Goal: Transaction & Acquisition: Purchase product/service

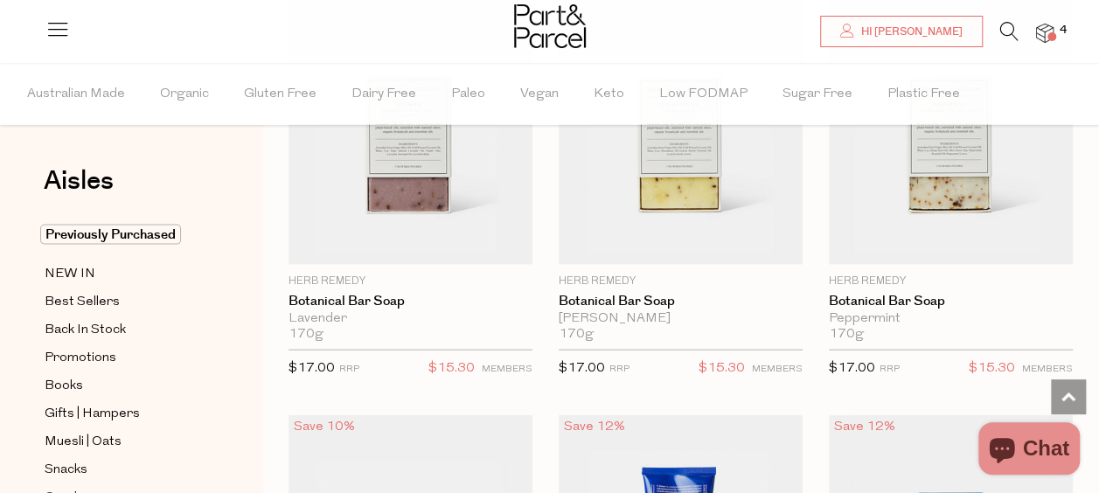
click at [1053, 38] on span at bounding box center [1051, 36] width 9 height 9
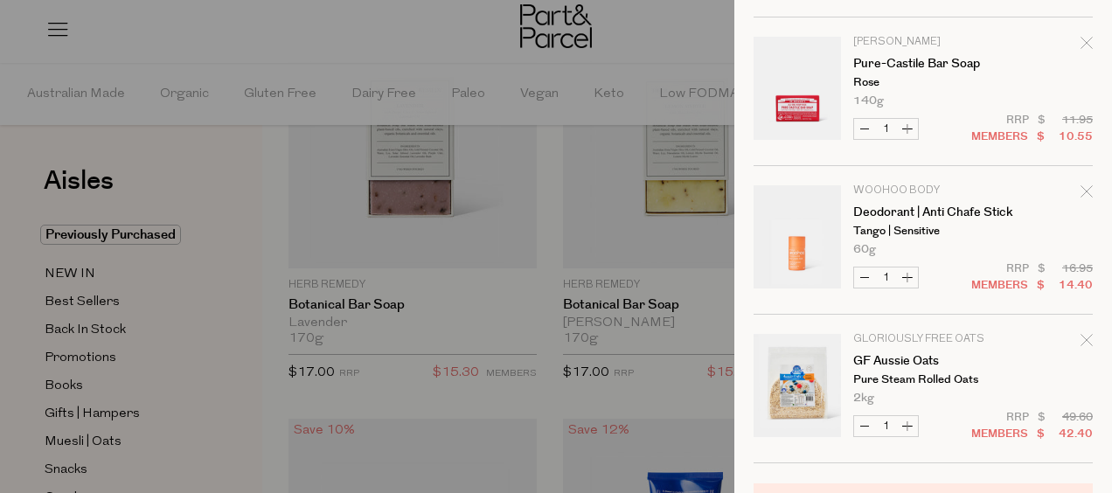
scroll to position [262, 0]
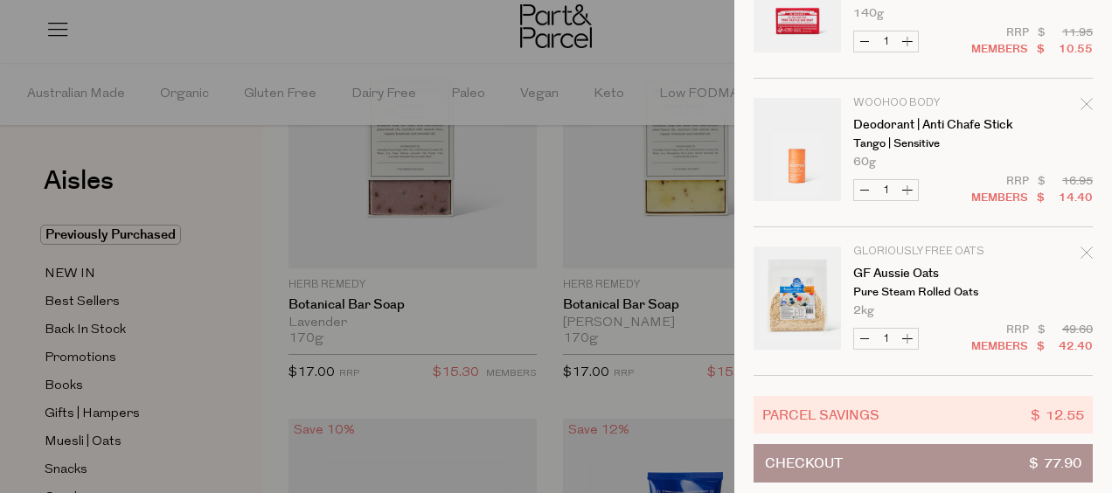
click at [911, 334] on button "Increase GF Aussie Oats" at bounding box center [907, 339] width 21 height 20
type input "2"
click at [907, 195] on button "Increase Deodorant | Anti Chafe Stick" at bounding box center [907, 190] width 21 height 20
type input "2"
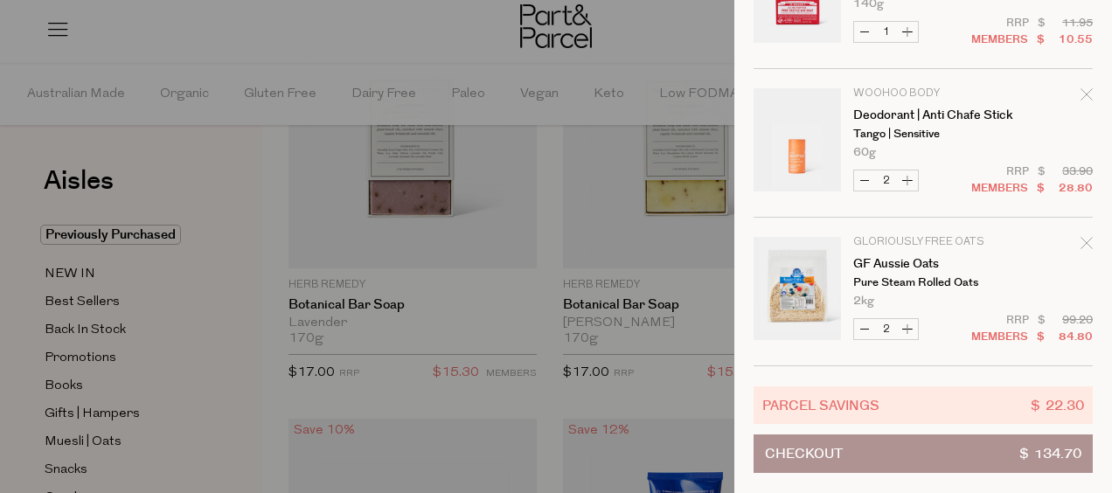
scroll to position [283, 0]
click at [201, 373] on div at bounding box center [556, 246] width 1112 height 493
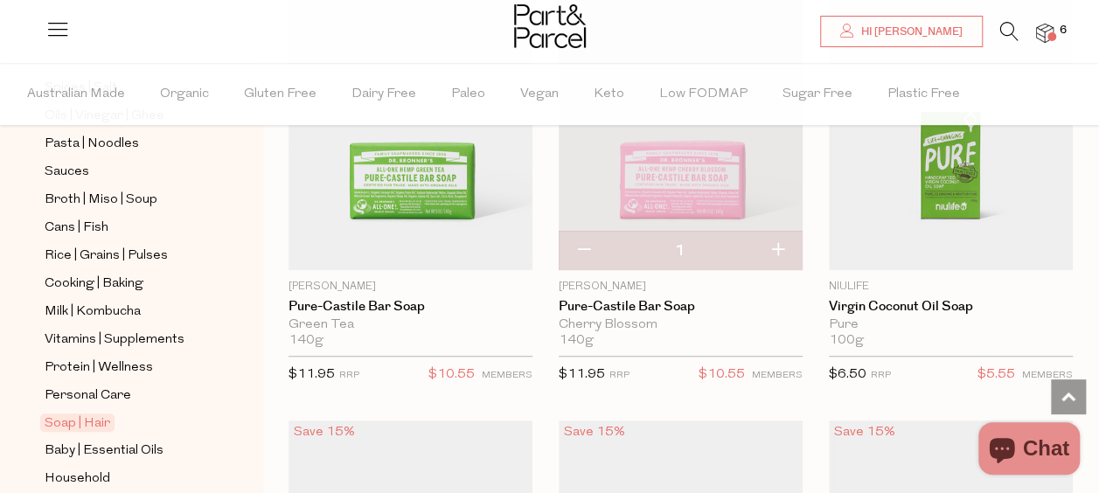
scroll to position [699, 0]
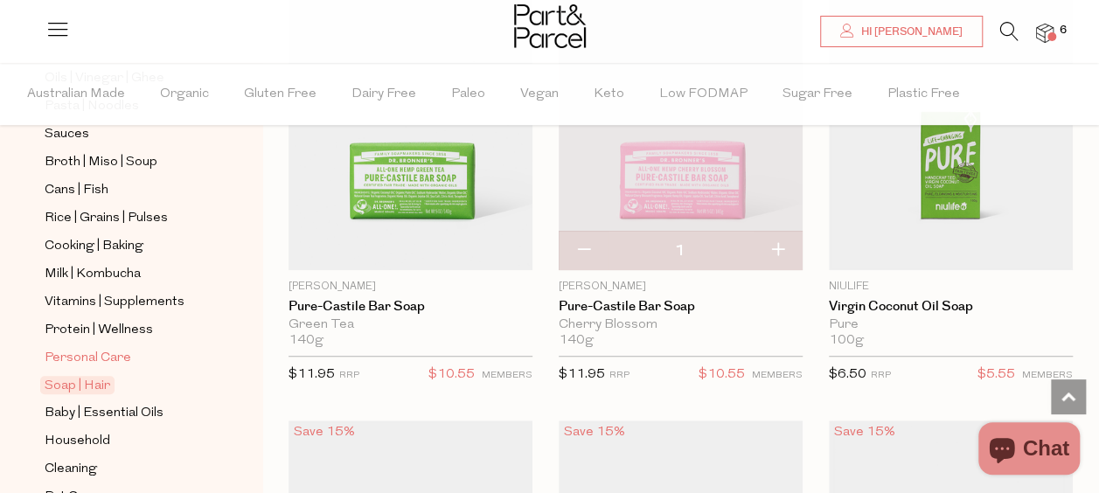
click at [121, 348] on span "Personal Care" at bounding box center [88, 358] width 87 height 21
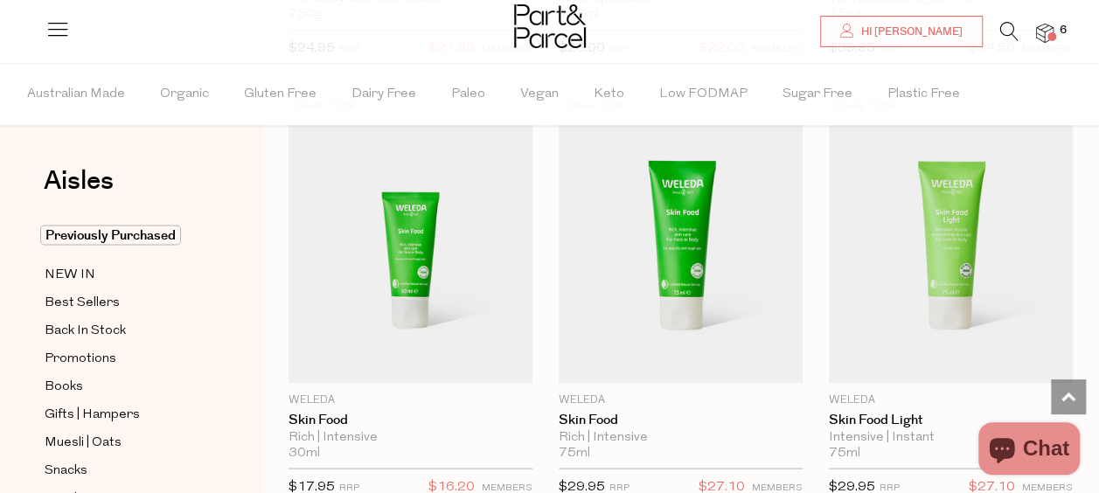
scroll to position [1486, 0]
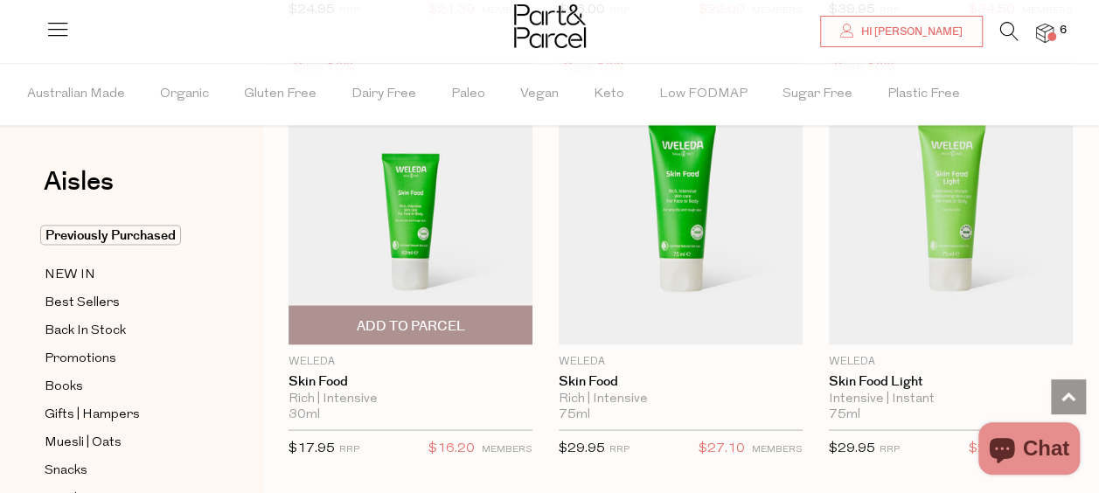
click at [447, 316] on span "Add To Parcel" at bounding box center [410, 325] width 108 height 18
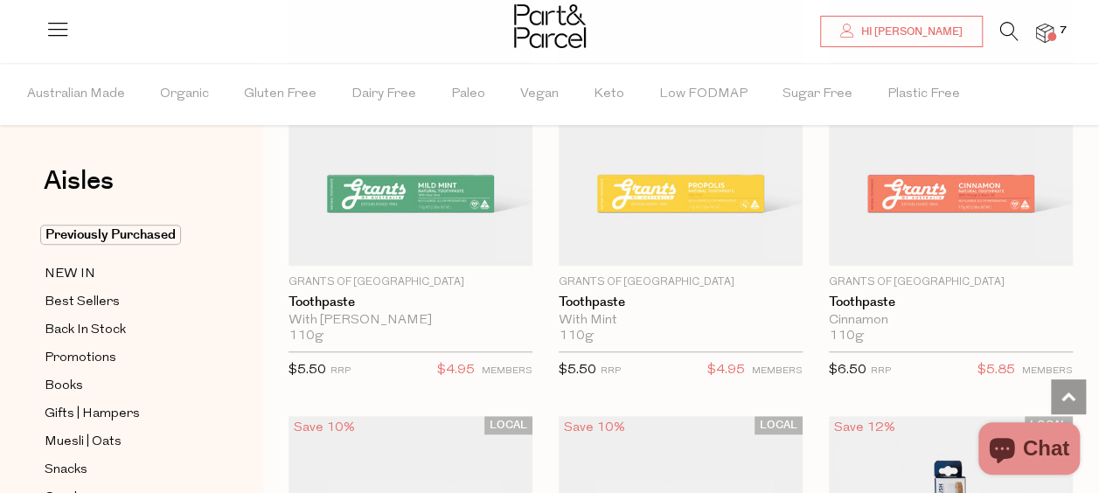
scroll to position [3758, 0]
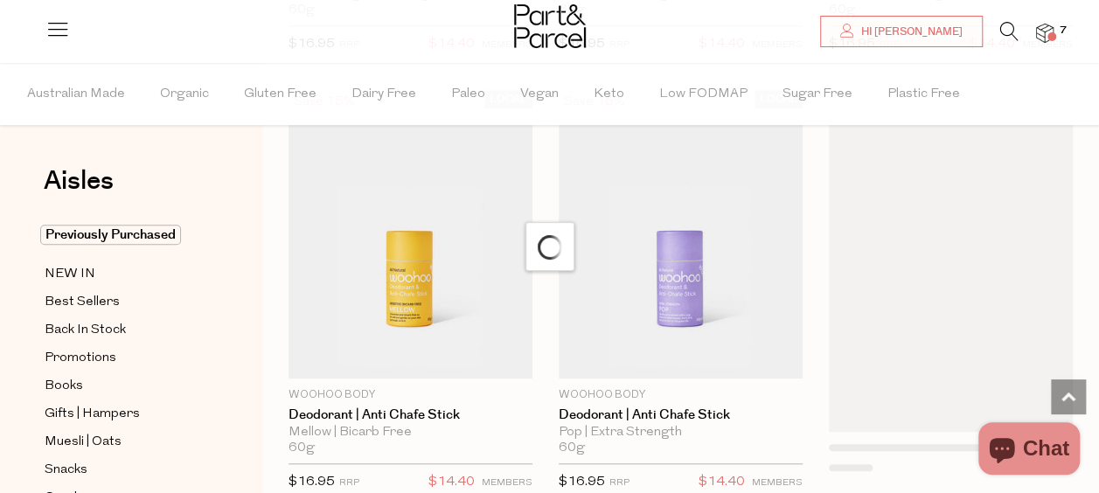
scroll to position [7167, 0]
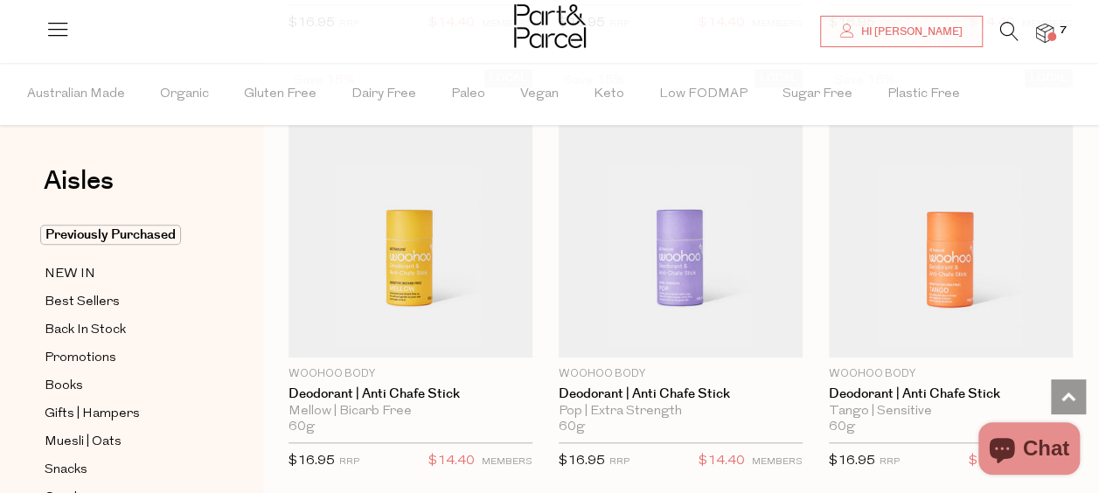
type input "2"
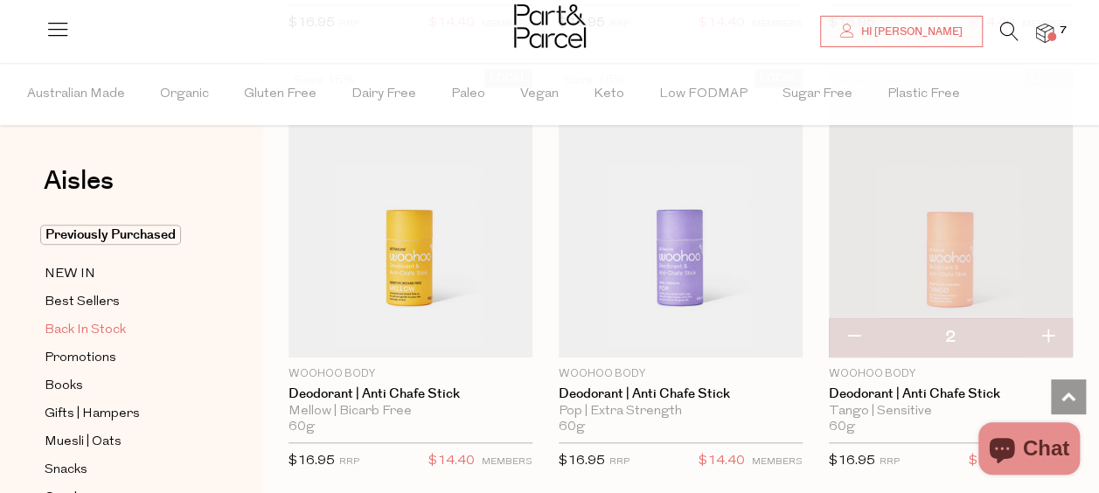
click at [87, 320] on span "Back In Stock" at bounding box center [85, 330] width 81 height 21
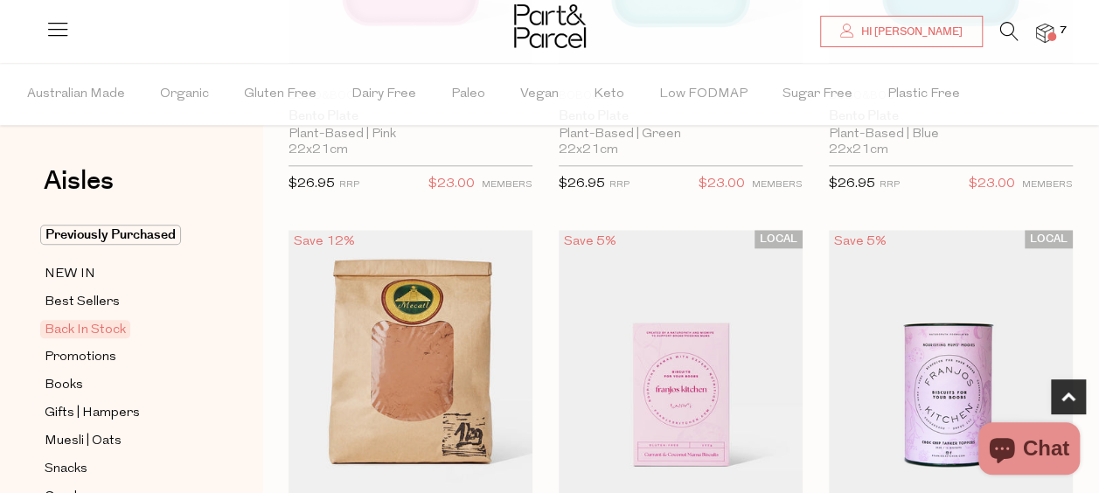
scroll to position [961, 0]
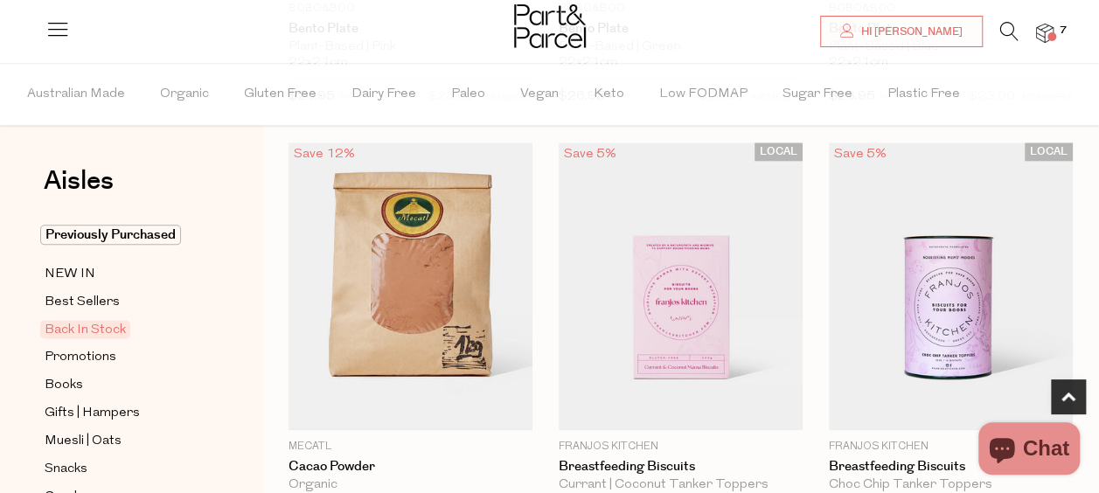
click at [1001, 31] on icon at bounding box center [1009, 31] width 18 height 19
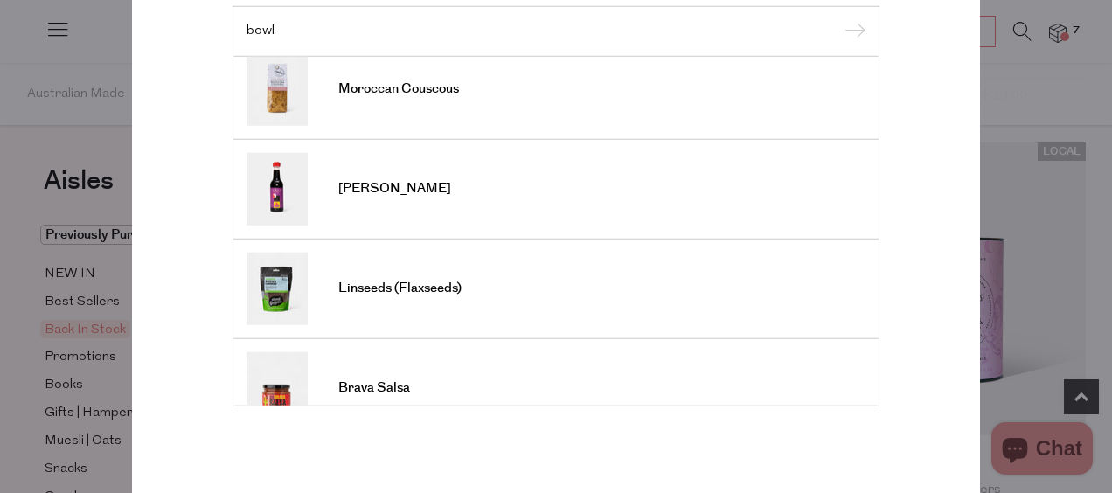
scroll to position [641, 0]
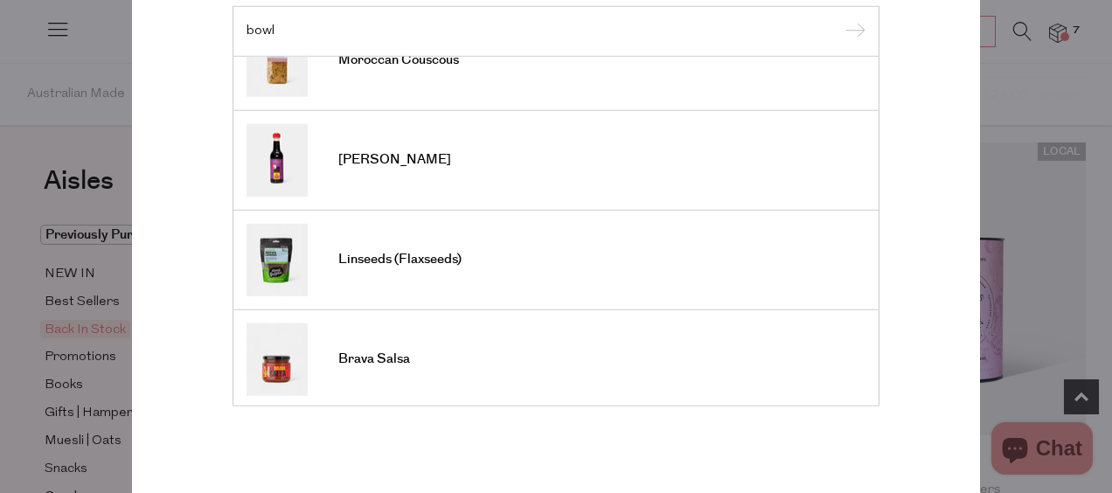
type input "bowl"
click at [1019, 189] on div "Search bowl Leve Salsa Nibbles Almond Butter Black Sesame Seeds Cacao Brain Pow…" at bounding box center [556, 171] width 1023 height 493
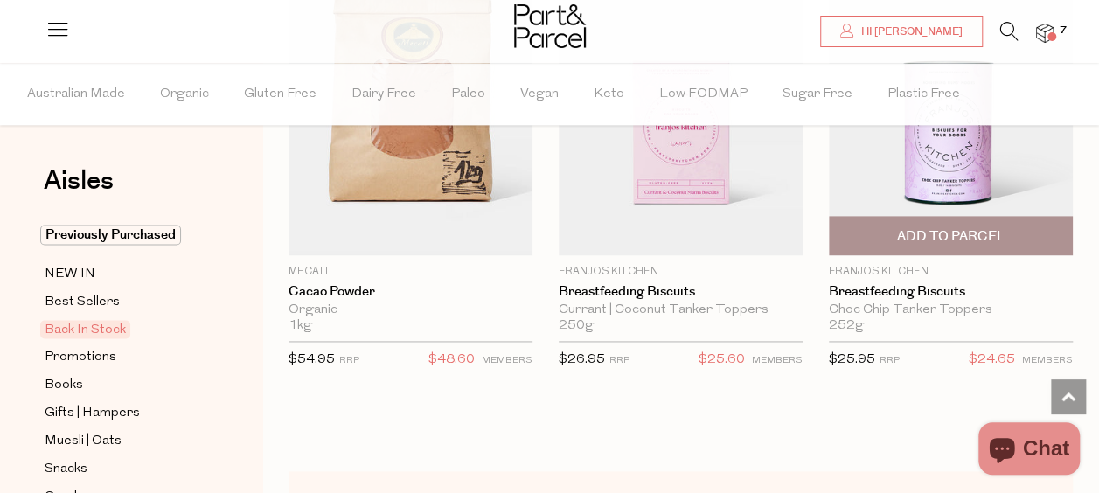
scroll to position [1224, 0]
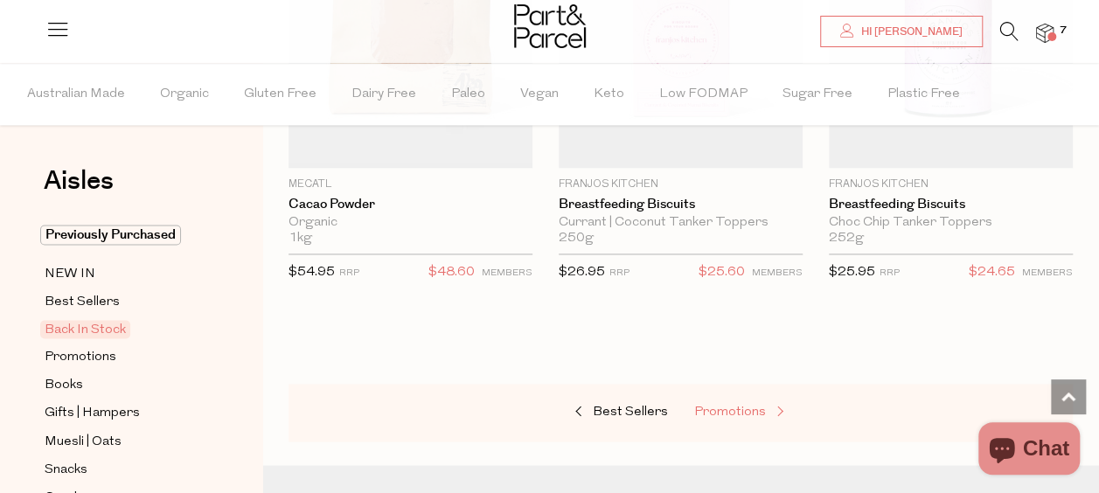
click at [761, 409] on span "Promotions" at bounding box center [730, 412] width 72 height 13
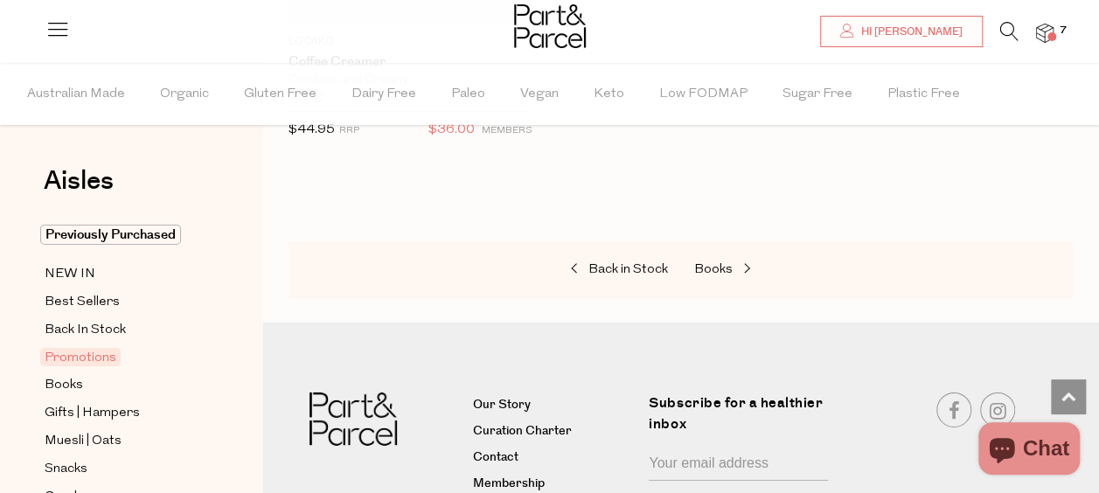
scroll to position [2709, 0]
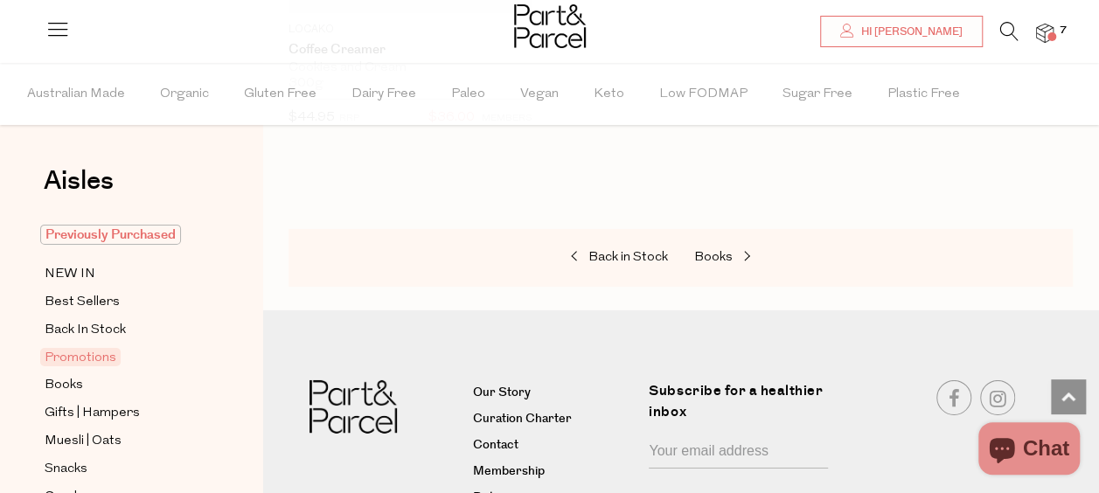
click at [144, 234] on span "Previously Purchased" at bounding box center [110, 235] width 141 height 20
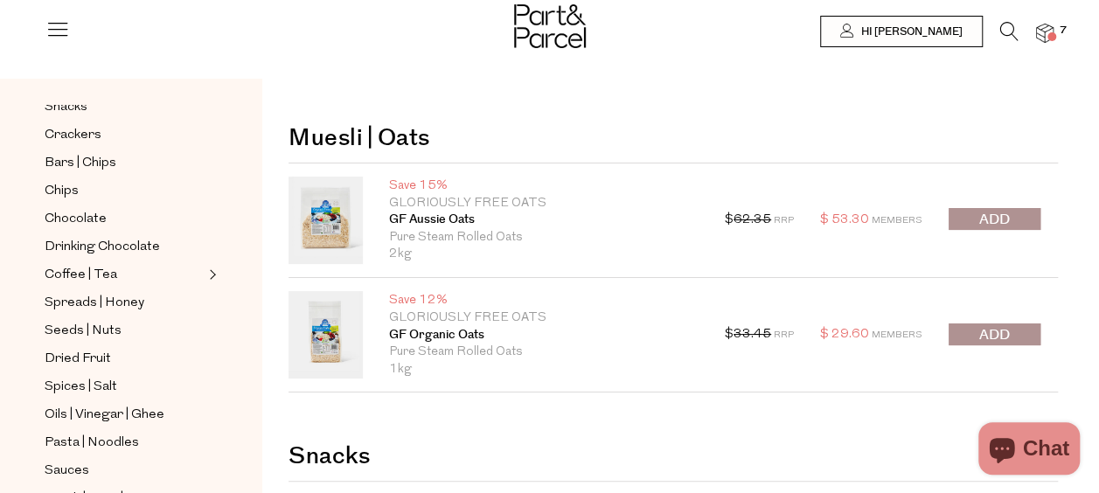
scroll to position [350, 0]
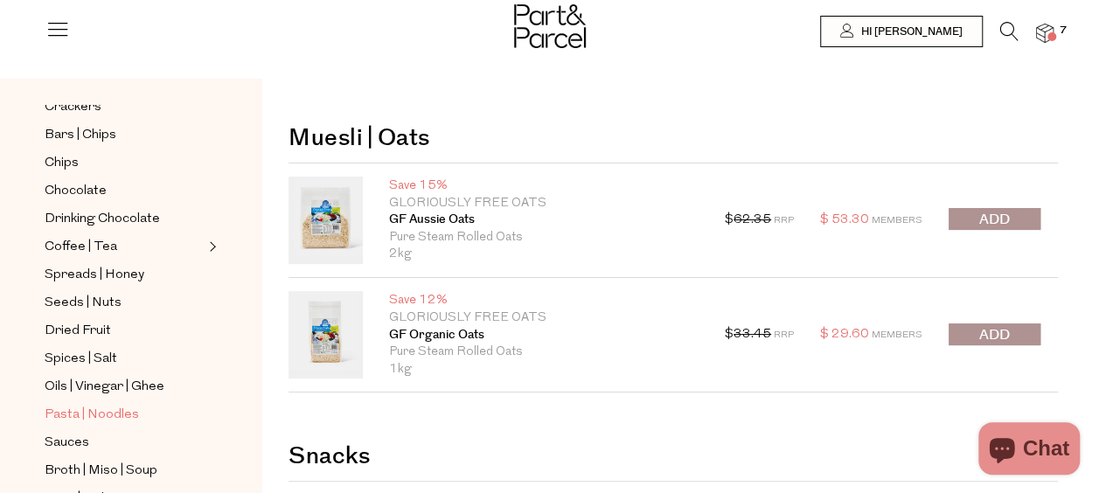
click at [87, 405] on span "Pasta | Noodles" at bounding box center [92, 415] width 94 height 21
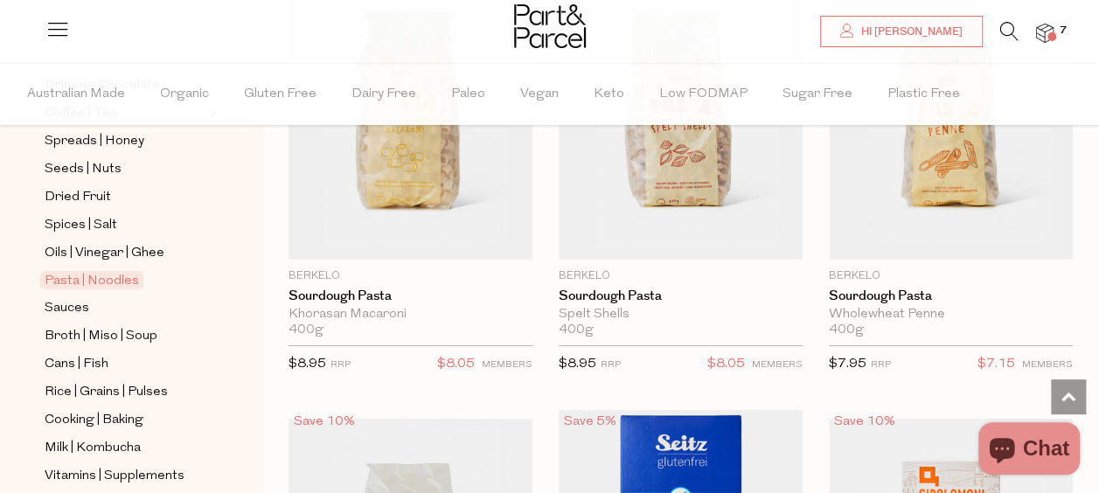
scroll to position [612, 0]
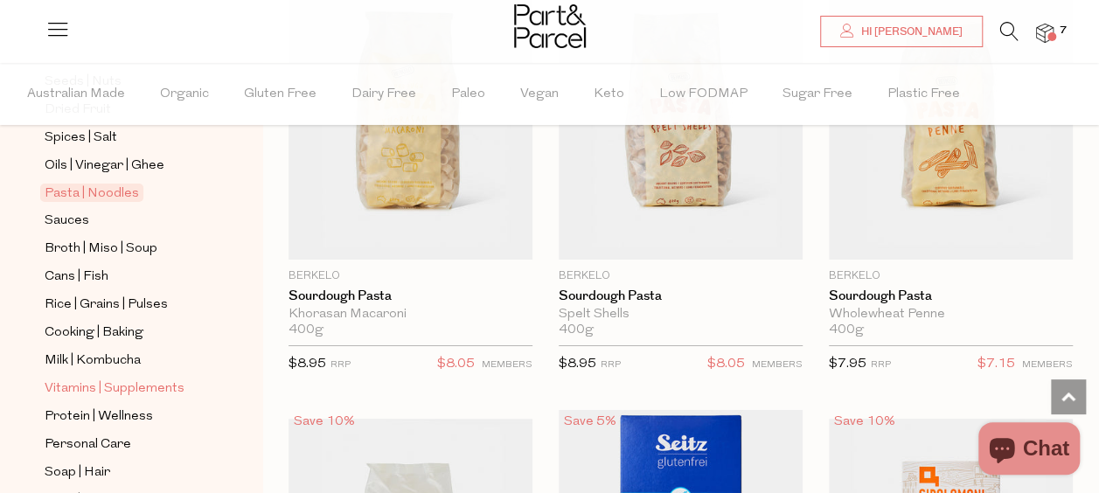
click at [166, 378] on span "Vitamins | Supplements" at bounding box center [115, 388] width 140 height 21
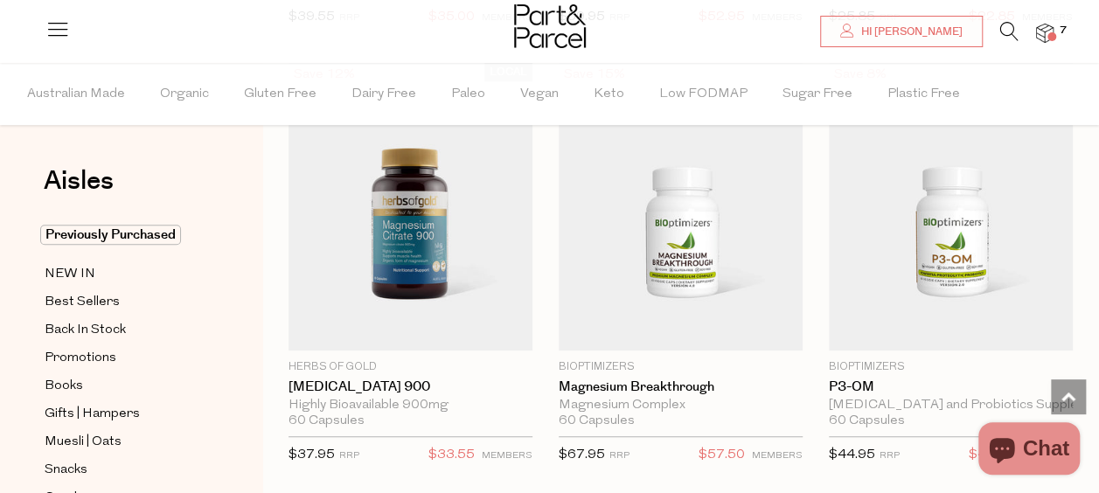
scroll to position [3671, 0]
